Goal: Transaction & Acquisition: Download file/media

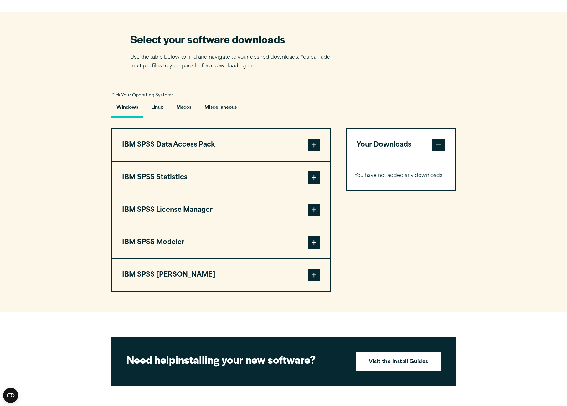
scroll to position [389, 0]
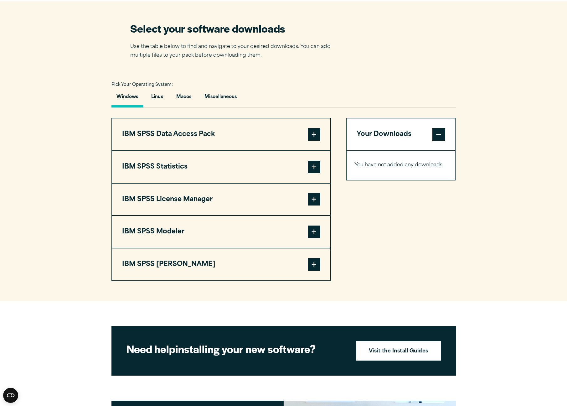
click at [315, 166] on span at bounding box center [314, 167] width 13 height 13
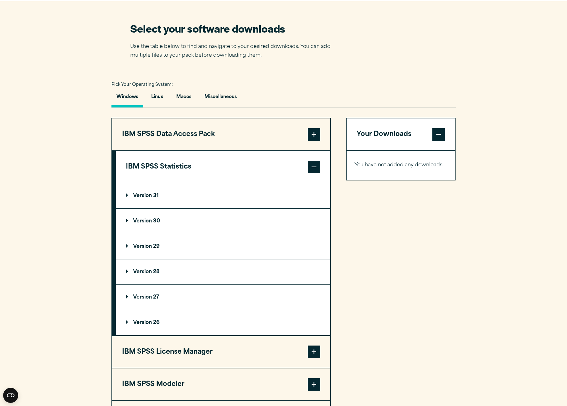
scroll to position [389, 0]
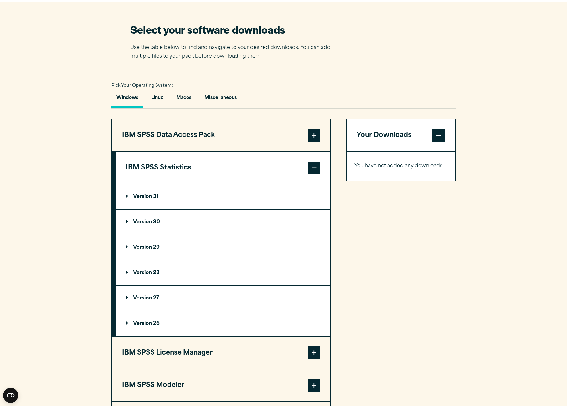
click at [131, 195] on p "Version 31" at bounding box center [142, 196] width 33 height 5
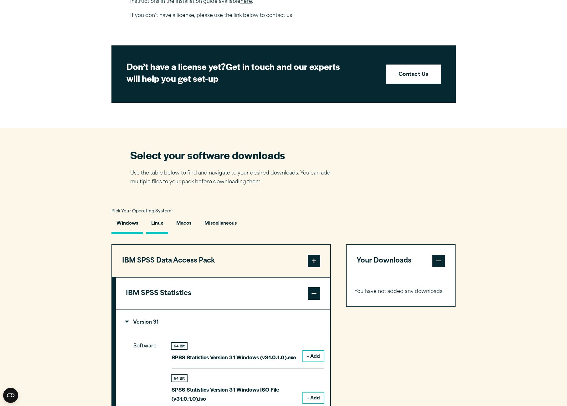
scroll to position [264, 0]
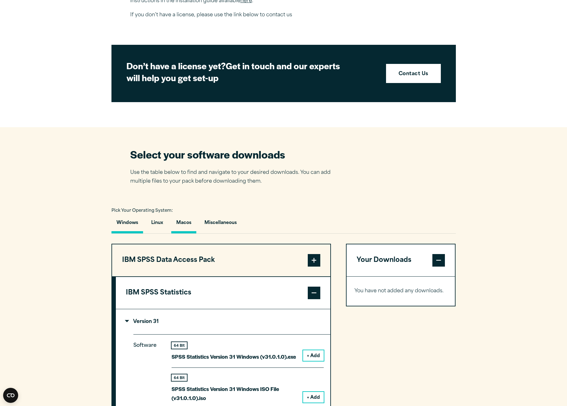
click at [180, 225] on button "Macos" at bounding box center [183, 224] width 25 height 18
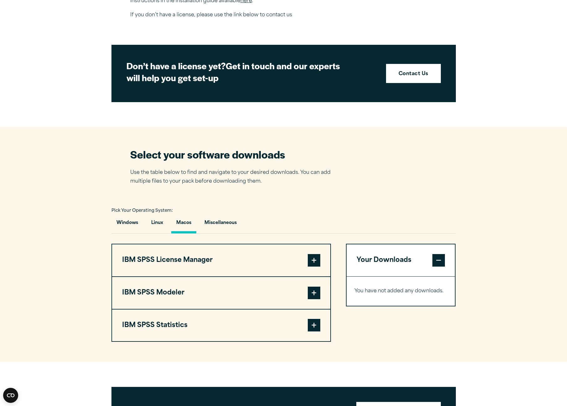
click at [317, 322] on span at bounding box center [314, 325] width 13 height 13
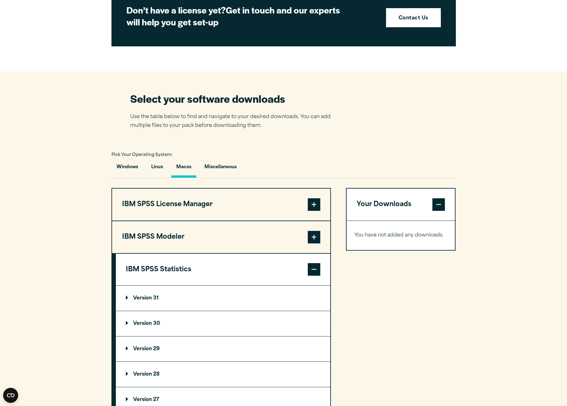
scroll to position [468, 0]
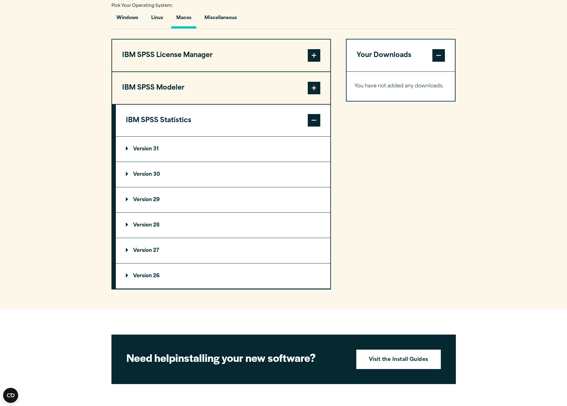
click at [126, 147] on p "Version 31" at bounding box center [142, 149] width 33 height 5
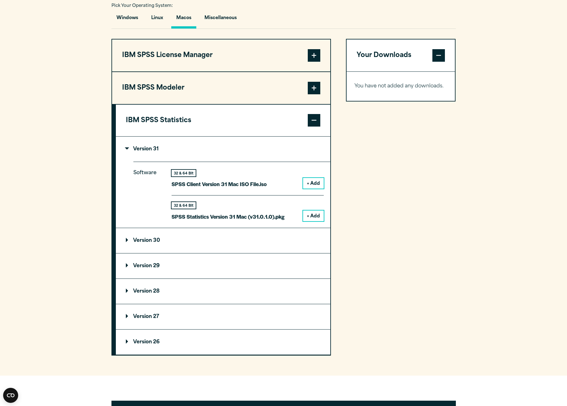
click at [312, 215] on button "+ Add" at bounding box center [313, 215] width 21 height 11
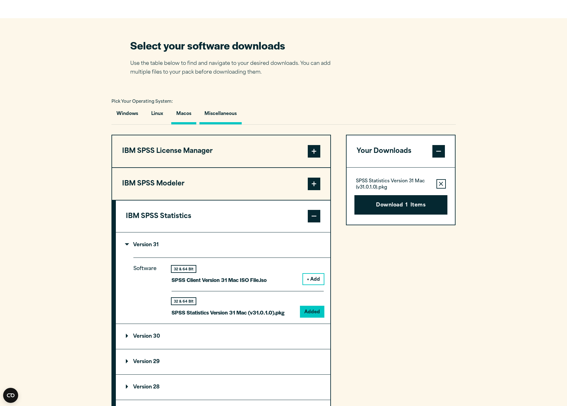
scroll to position [371, 0]
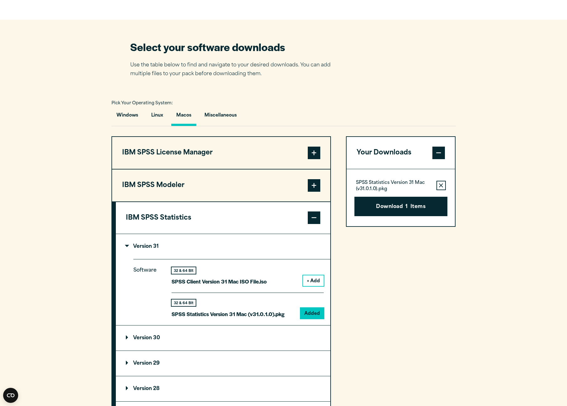
click at [314, 153] on span at bounding box center [314, 153] width 13 height 13
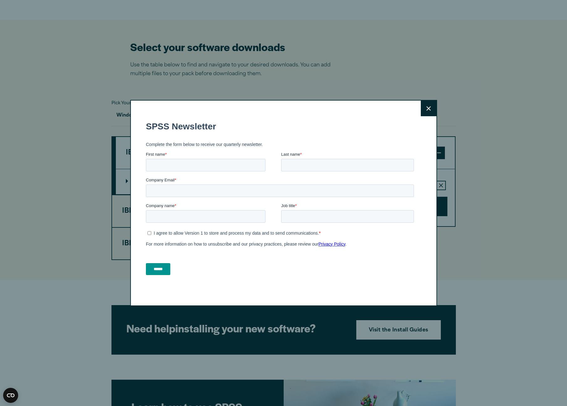
click at [426, 109] on icon at bounding box center [428, 108] width 4 height 5
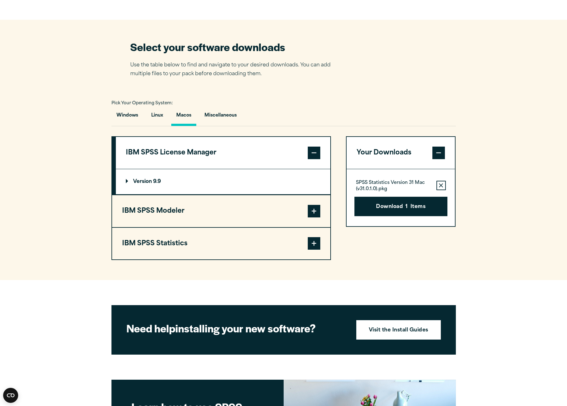
click at [129, 181] on p "Version 9.9" at bounding box center [143, 181] width 35 height 5
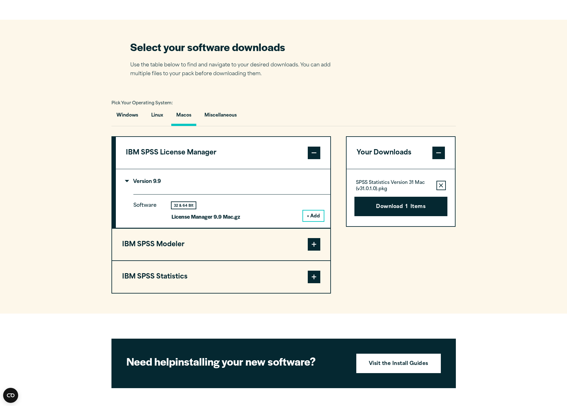
click at [320, 240] on button "IBM SPSS Modeler" at bounding box center [221, 245] width 218 height 32
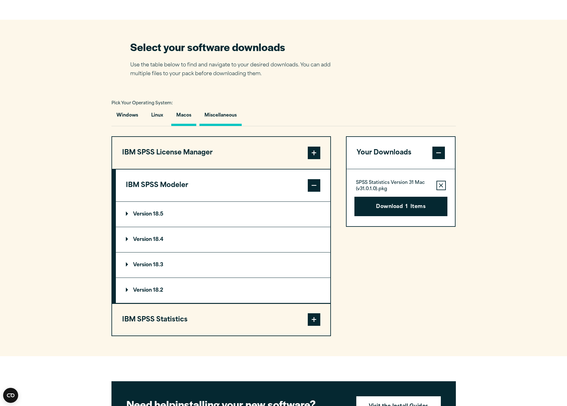
click at [222, 115] on button "Miscellaneous" at bounding box center [220, 117] width 42 height 18
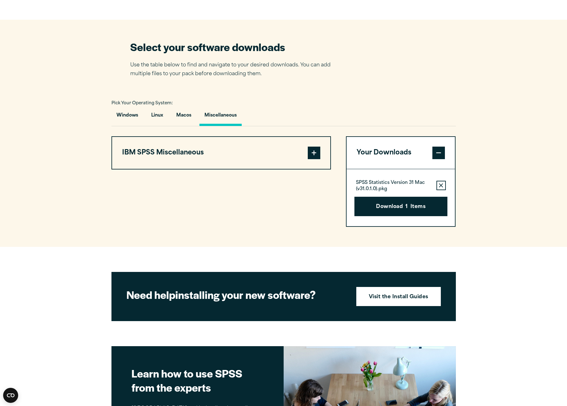
click at [312, 154] on span at bounding box center [314, 153] width 13 height 13
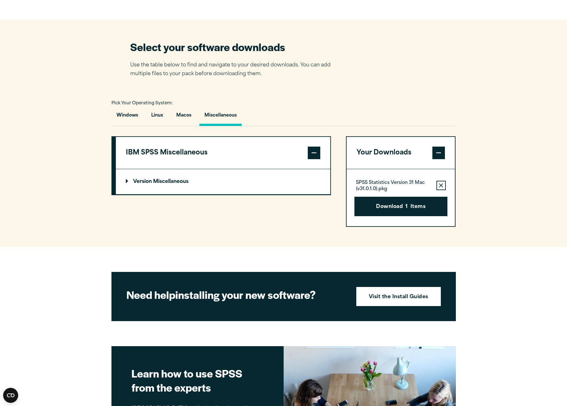
click at [124, 181] on summary "Version Miscellaneous" at bounding box center [223, 181] width 214 height 25
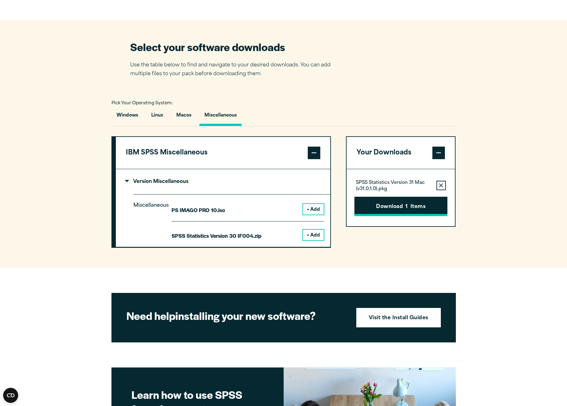
click at [395, 204] on button "Download 1 Items" at bounding box center [400, 206] width 93 height 19
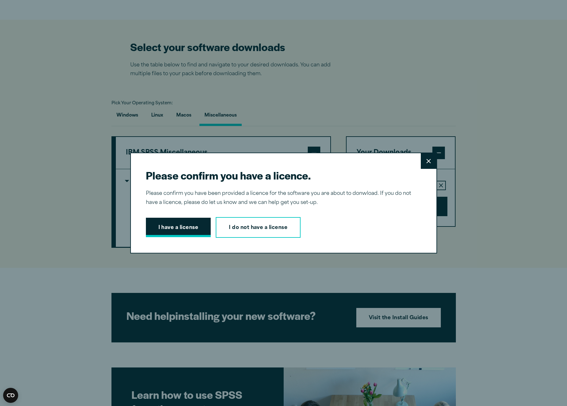
click at [187, 226] on button "I have a license" at bounding box center [178, 227] width 65 height 19
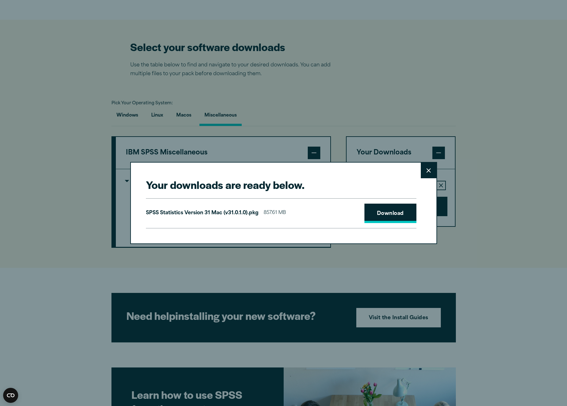
click at [387, 212] on link "Download" at bounding box center [390, 212] width 52 height 19
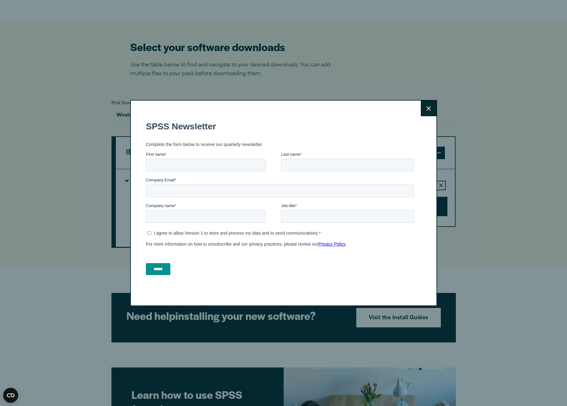
click at [427, 111] on button "Close" at bounding box center [429, 108] width 16 height 16
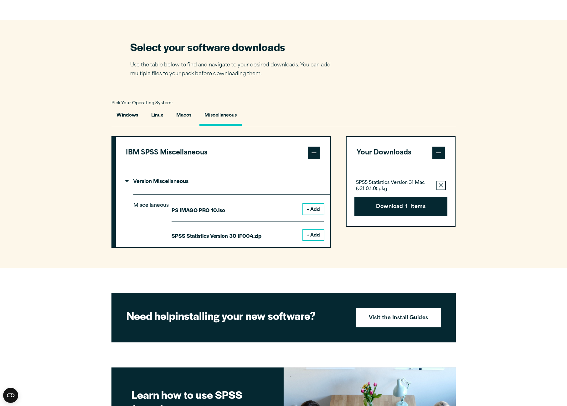
click at [384, 66] on div "Select your software downloads Use the table below to find and navigate to your…" at bounding box center [283, 59] width 307 height 39
